Goal: Task Accomplishment & Management: Complete application form

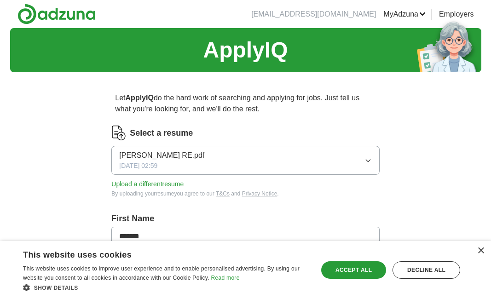
click at [138, 185] on button "Upload a different resume" at bounding box center [147, 184] width 72 height 10
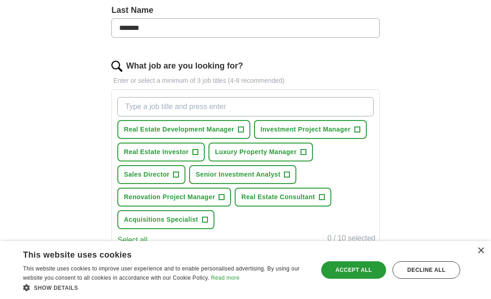
scroll to position [268, 0]
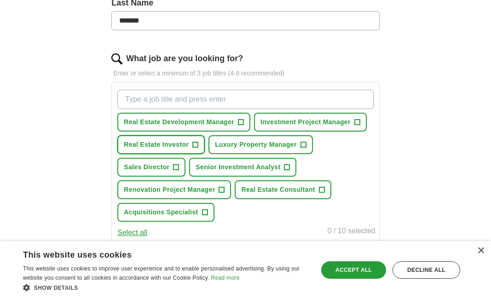
click at [194, 148] on span "+" at bounding box center [196, 144] width 6 height 7
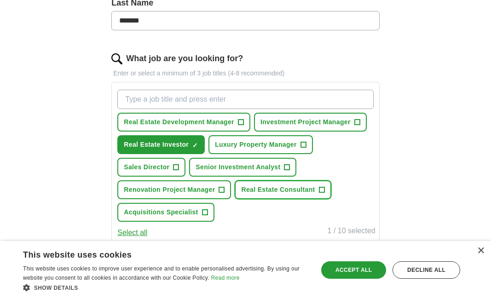
click at [320, 189] on span "+" at bounding box center [322, 189] width 6 height 7
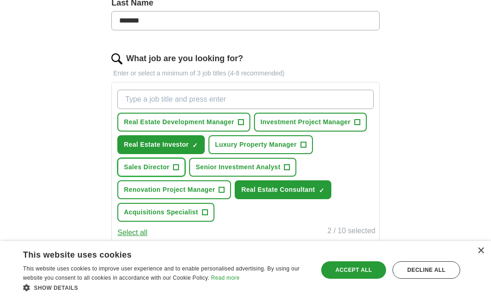
click at [179, 167] on button "Sales Director +" at bounding box center [151, 167] width 68 height 19
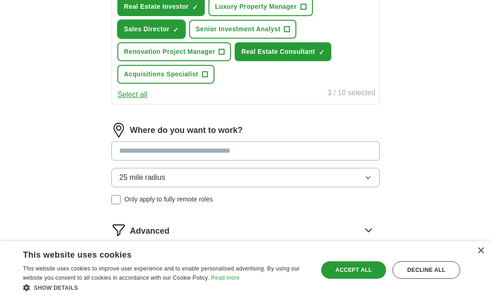
scroll to position [407, 0]
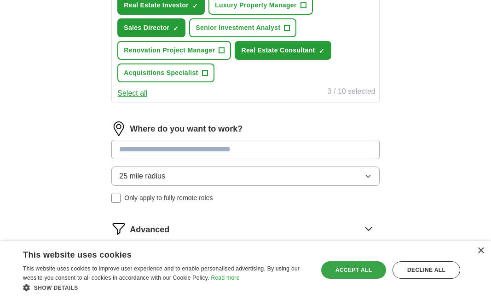
click at [348, 270] on div "Accept all" at bounding box center [353, 269] width 65 height 17
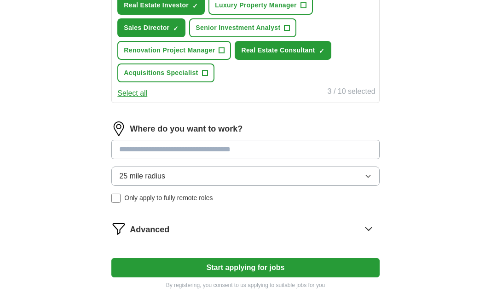
click at [234, 149] on input at bounding box center [245, 149] width 268 height 19
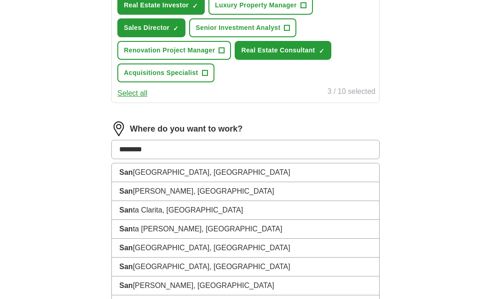
type input "*********"
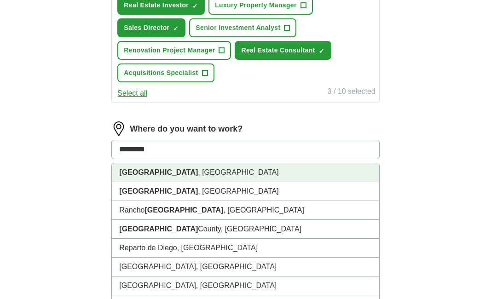
click at [160, 177] on li "[GEOGRAPHIC_DATA] , [GEOGRAPHIC_DATA]" at bounding box center [245, 172] width 267 height 19
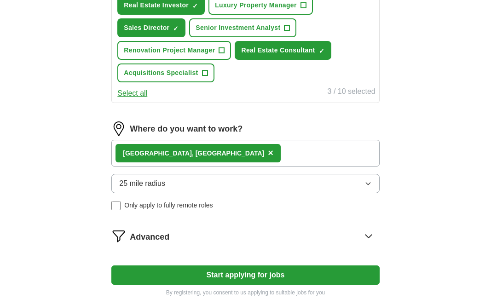
click at [187, 190] on button "25 mile radius" at bounding box center [245, 183] width 268 height 19
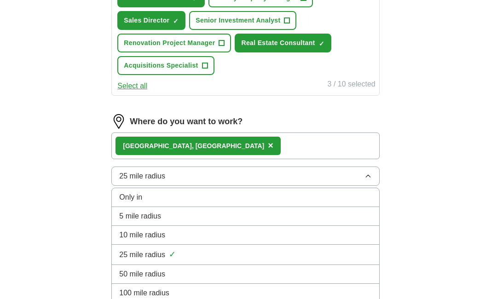
scroll to position [415, 0]
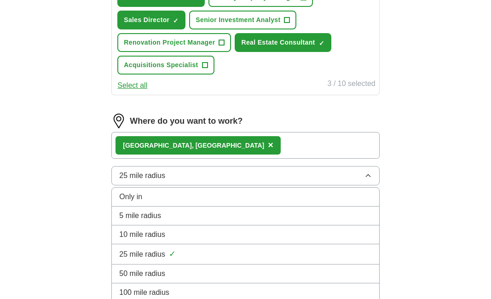
click at [161, 271] on span "50 mile radius" at bounding box center [142, 273] width 46 height 11
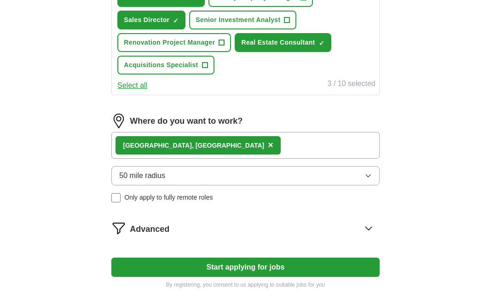
click at [216, 267] on button "Start applying for jobs" at bounding box center [245, 267] width 268 height 19
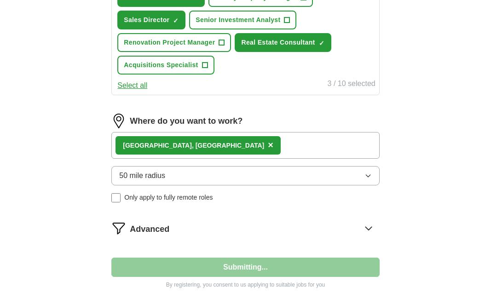
select select "**"
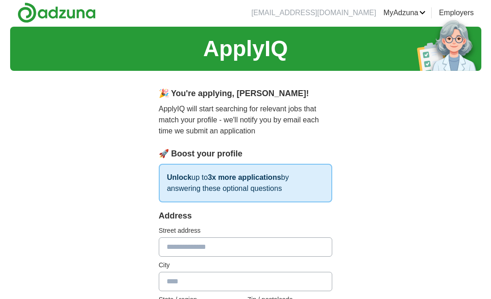
scroll to position [0, 0]
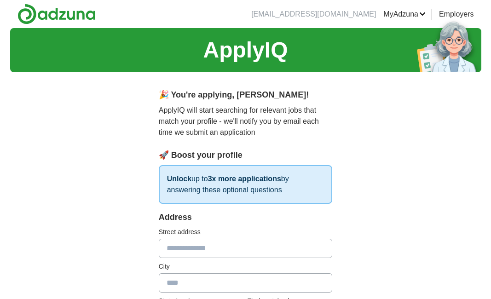
click at [214, 250] on input "text" at bounding box center [246, 248] width 174 height 19
type input "**********"
type input "********"
type input "**"
type input "*****"
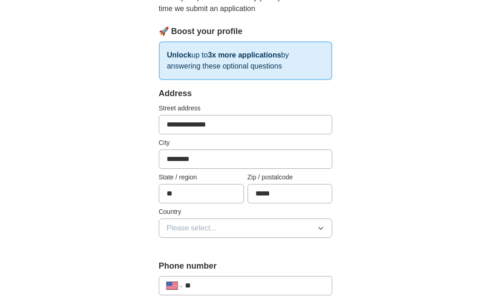
scroll to position [133, 0]
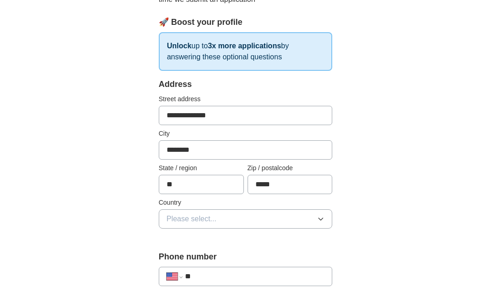
click at [215, 217] on span "Please select..." at bounding box center [191, 218] width 50 height 11
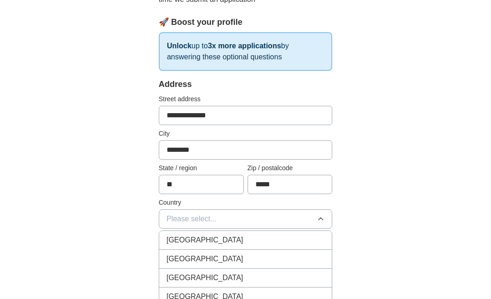
click at [212, 255] on div "[GEOGRAPHIC_DATA]" at bounding box center [245, 258] width 158 height 11
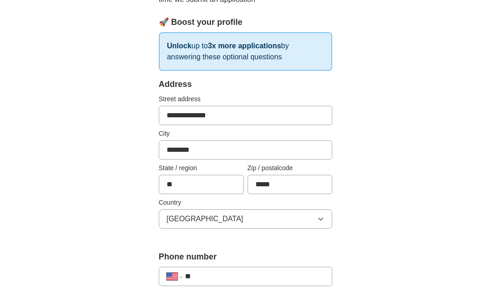
click at [212, 277] on input "**" at bounding box center [255, 276] width 140 height 11
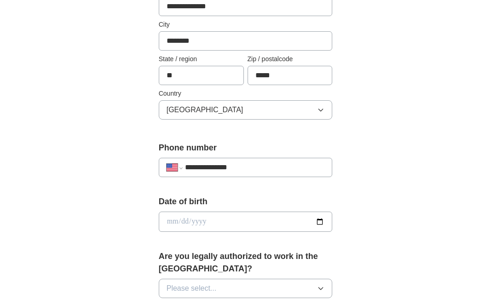
scroll to position [245, 0]
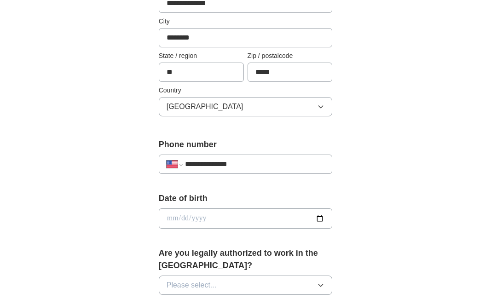
type input "**********"
click at [194, 214] on input "date" at bounding box center [246, 218] width 174 height 20
type input "**********"
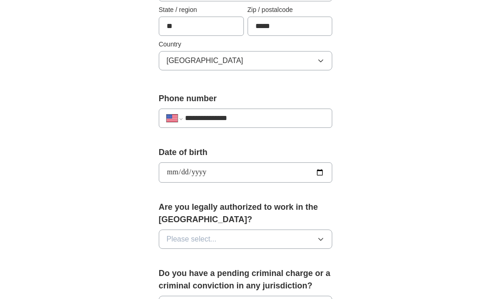
scroll to position [298, 0]
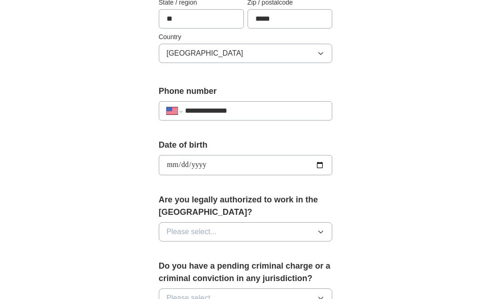
click at [199, 232] on span "Please select..." at bounding box center [191, 231] width 50 height 11
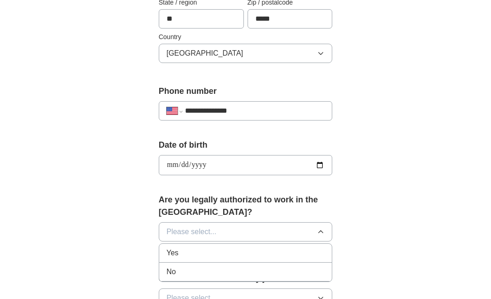
click at [195, 256] on div "Yes" at bounding box center [245, 252] width 158 height 11
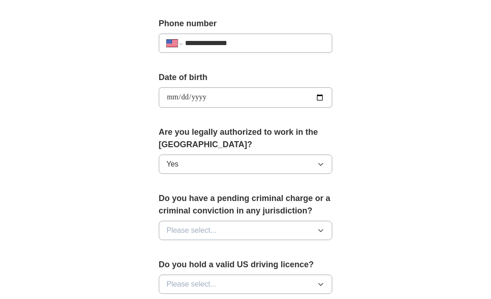
scroll to position [368, 0]
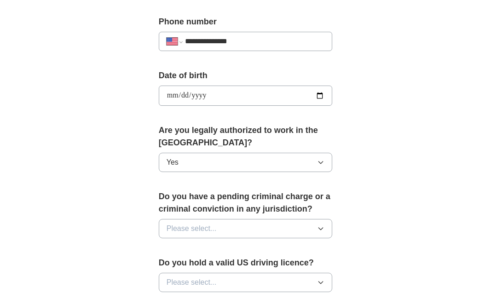
click at [188, 231] on span "Please select..." at bounding box center [191, 228] width 50 height 11
click at [186, 269] on div "No" at bounding box center [245, 268] width 158 height 11
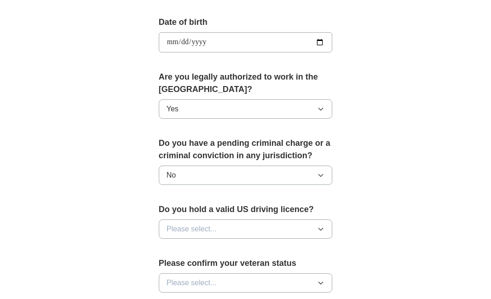
click at [181, 229] on span "Please select..." at bounding box center [191, 228] width 50 height 11
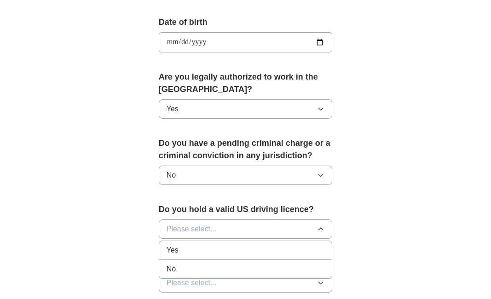
click at [182, 252] on div "Yes" at bounding box center [245, 250] width 158 height 11
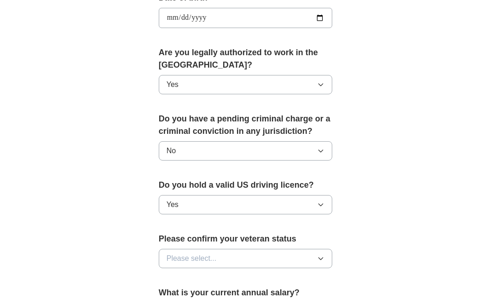
scroll to position [468, 0]
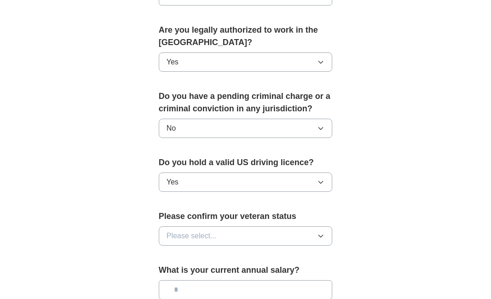
click at [182, 237] on span "Please select..." at bounding box center [191, 235] width 50 height 11
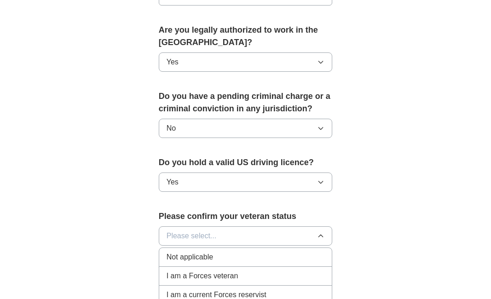
click at [183, 259] on span "Not applicable" at bounding box center [189, 257] width 46 height 11
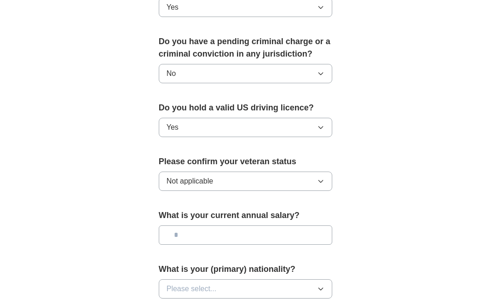
scroll to position [525, 0]
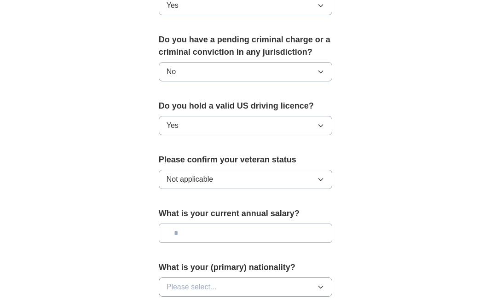
click at [188, 236] on input "text" at bounding box center [246, 232] width 174 height 19
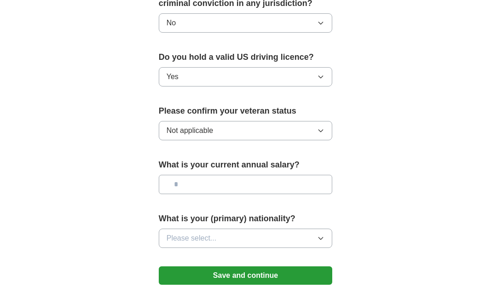
scroll to position [576, 0]
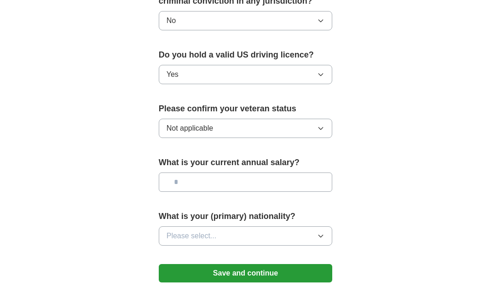
click at [188, 236] on span "Please select..." at bounding box center [191, 235] width 50 height 11
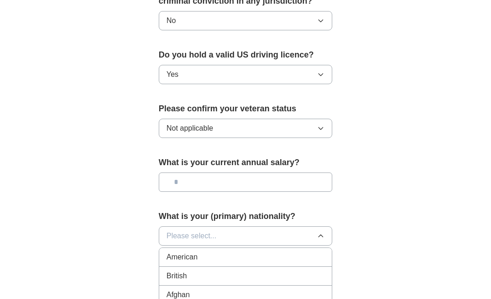
click at [185, 260] on span "American" at bounding box center [181, 257] width 31 height 11
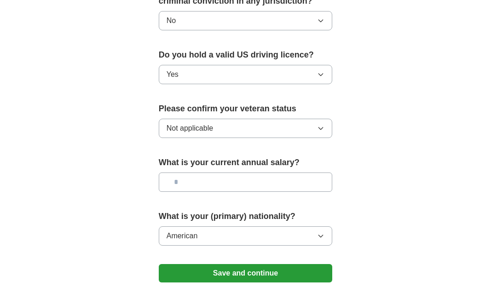
click at [200, 183] on input "text" at bounding box center [246, 181] width 174 height 19
click at [228, 271] on button "Save and continue" at bounding box center [246, 273] width 174 height 18
